Goal: Task Accomplishment & Management: Complete application form

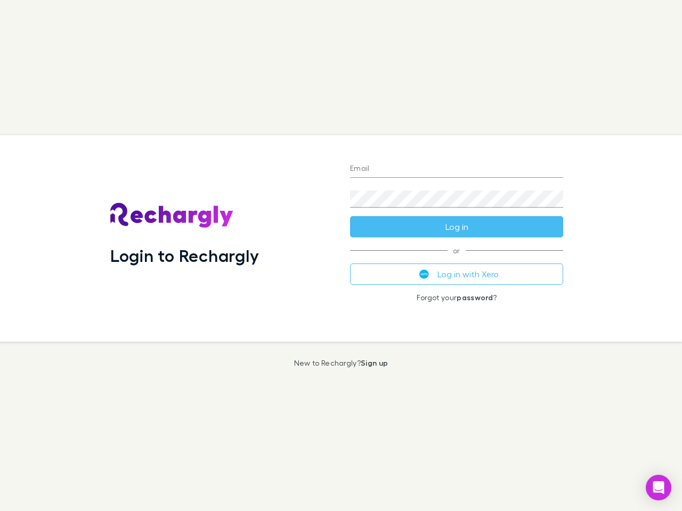
click at [341, 256] on div "Login to Rechargly" at bounding box center [222, 238] width 240 height 207
click at [456, 169] on input "Email" at bounding box center [456, 169] width 213 height 17
click at [456, 227] on form "Email Password Log in" at bounding box center [456, 194] width 213 height 85
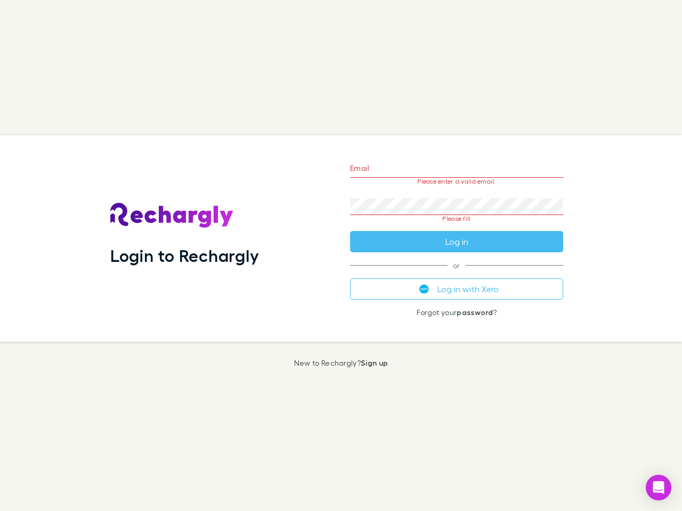
click at [456, 274] on div "Email Please enter a valid email. Password Please fill Log in or Log in with Xe…" at bounding box center [456, 238] width 230 height 207
click at [658, 488] on icon "Open Intercom Messenger" at bounding box center [658, 487] width 11 height 13
